Goal: Task Accomplishment & Management: Use online tool/utility

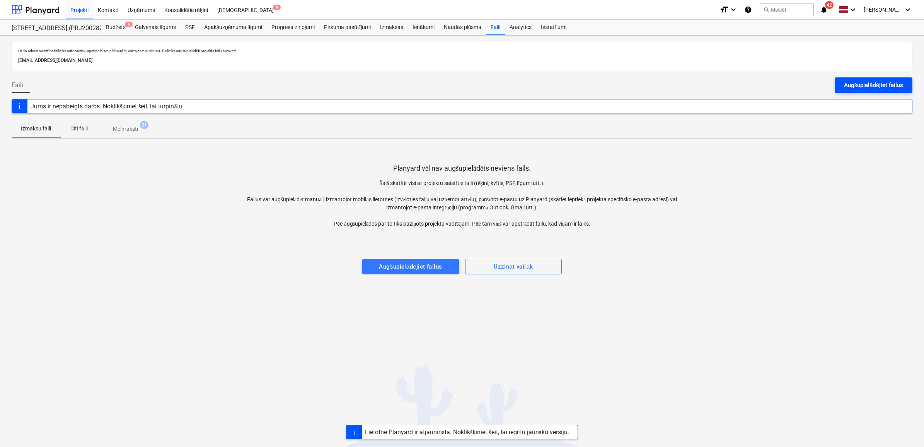
click at [864, 82] on div "Augšupielādējiet failus" at bounding box center [873, 85] width 59 height 10
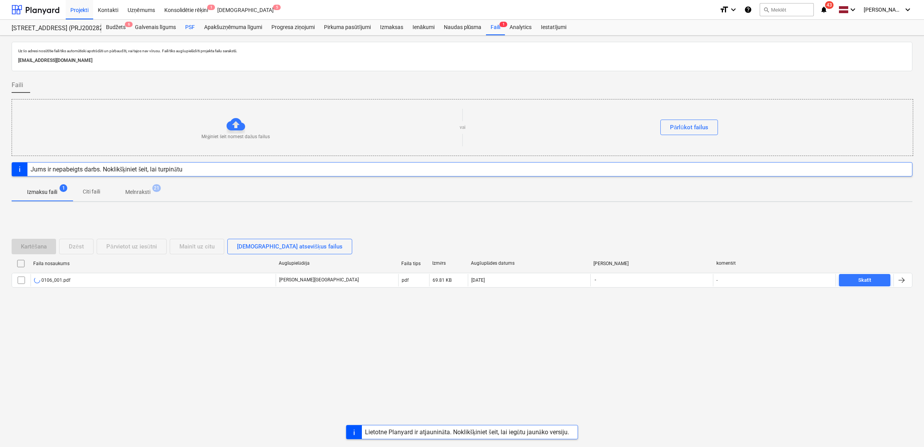
click at [188, 28] on div "PSF" at bounding box center [190, 27] width 19 height 15
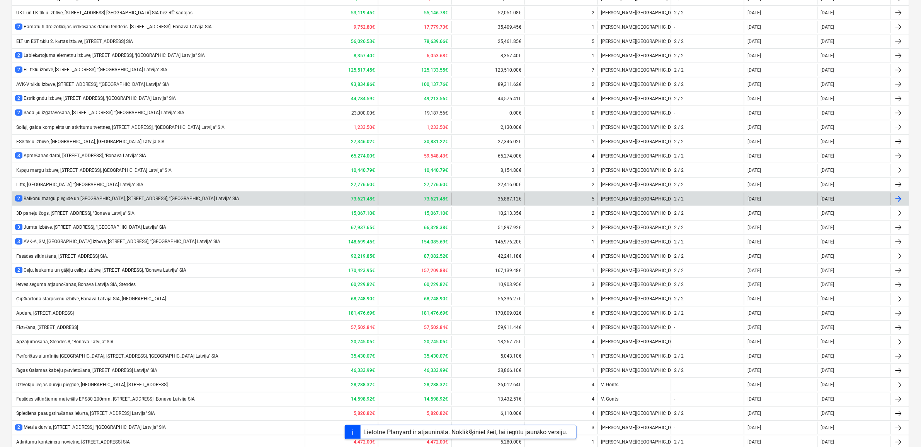
scroll to position [387, 0]
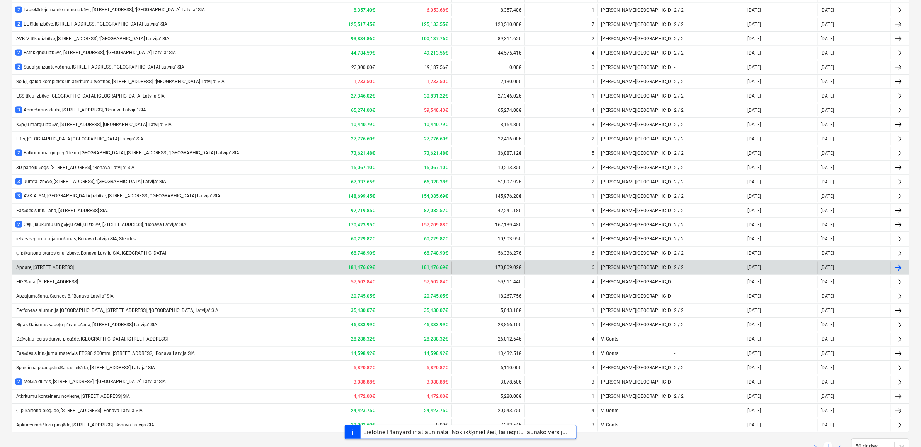
click at [72, 267] on div "Apdare, [STREET_ADDRESS]" at bounding box center [158, 267] width 293 height 12
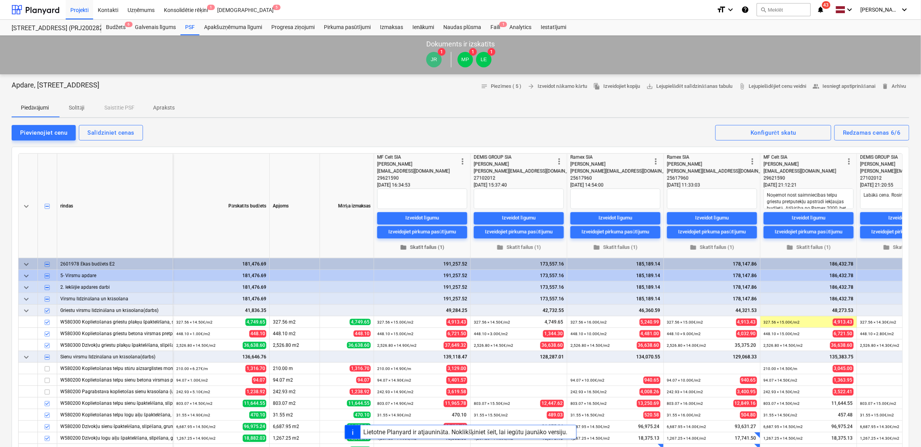
click at [429, 245] on span "folder Skatīt failus (1)" at bounding box center [422, 246] width 84 height 9
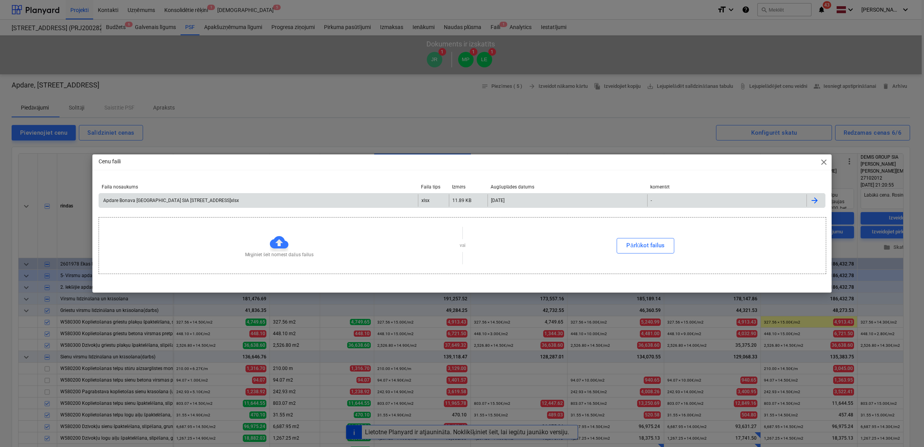
click at [145, 198] on div "Apdare Bonava [GEOGRAPHIC_DATA] SIA [STREET_ADDRESS]xlsx" at bounding box center [170, 200] width 137 height 5
drag, startPoint x: 595, startPoint y: 109, endPoint x: 622, endPoint y: 142, distance: 42.3
click at [595, 109] on div "Cenu faili close Faila nosaukums Faila tips Izmērs Augšuplādes datums komentēt …" at bounding box center [462, 223] width 924 height 447
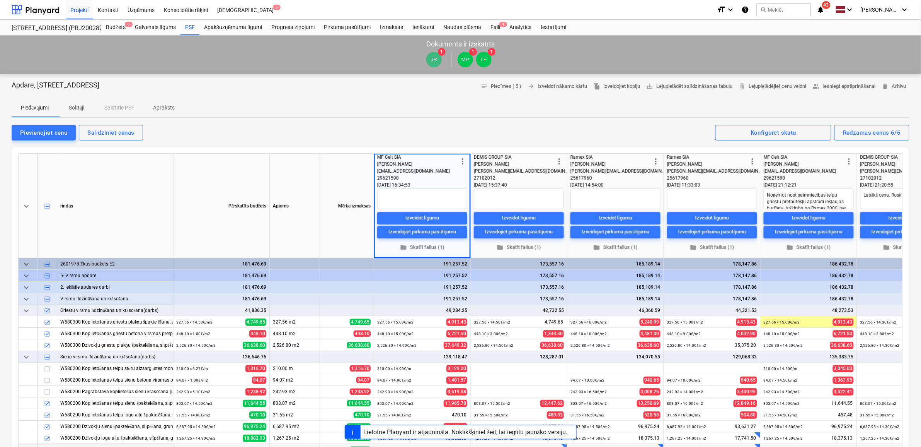
type textarea "x"
